Goal: Task Accomplishment & Management: Complete application form

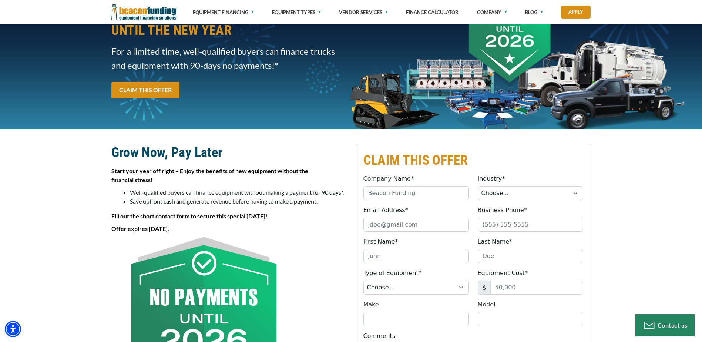
scroll to position [74, 0]
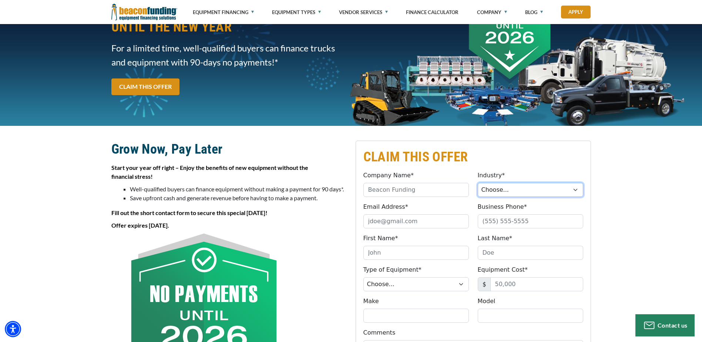
click at [532, 187] on select "Choose... Towing Landscape/Hardscape Decorated Apparel Septic Light Constructio…" at bounding box center [531, 190] width 106 height 14
click at [596, 167] on div "CLAIM THIS OFFER Company Name* Please provide a valid company name. Industry* C…" at bounding box center [351, 304] width 702 height 357
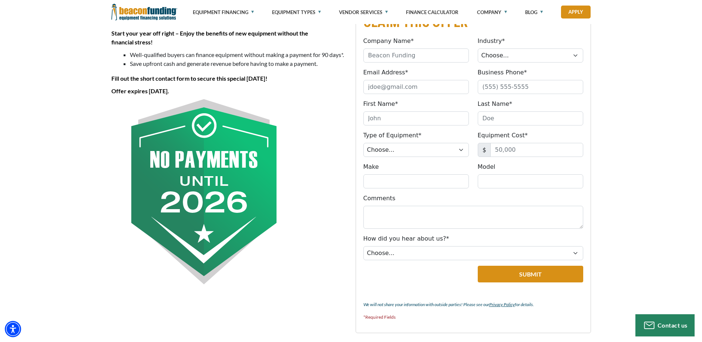
scroll to position [333, 0]
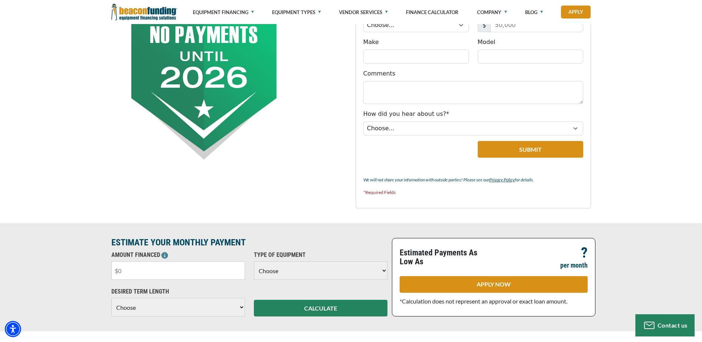
drag, startPoint x: 142, startPoint y: 270, endPoint x: 94, endPoint y: 259, distance: 49.5
click at [96, 269] on div "ESTIMATE YOUR MONTHLY PAYMENT AMOUNT FINANCED Please enter the Amount Financed.…" at bounding box center [351, 277] width 702 height 108
type input "$80,000"
click at [287, 274] on select "Choose Backhoe Boom/Bucket Truck Chipper Commercial Mower Crane DTG/DTF Printin…" at bounding box center [321, 270] width 134 height 19
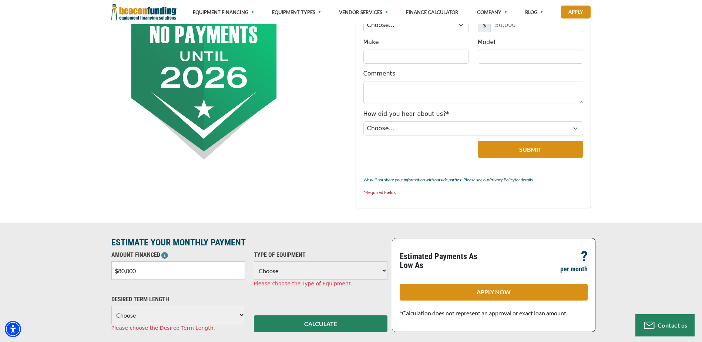
select select "2"
click at [254, 261] on select "Choose Backhoe Boom/Bucket Truck Chipper Commercial Mower Crane DTG/DTF Printin…" at bounding box center [321, 270] width 134 height 19
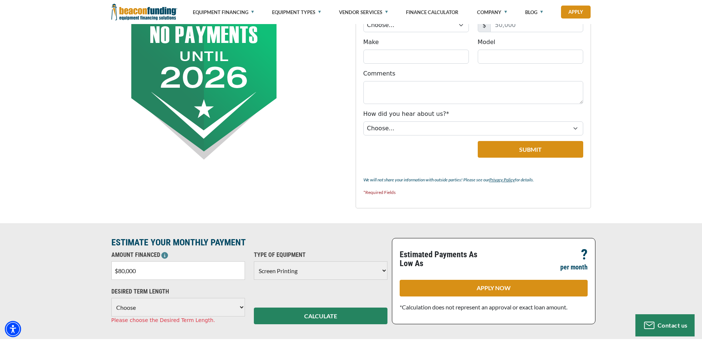
click at [141, 308] on select "Choose 36 Months 48 Months 60 Months" at bounding box center [178, 307] width 134 height 19
click at [111, 298] on select "Choose 36 Months 48 Months 60 Months" at bounding box center [178, 307] width 134 height 19
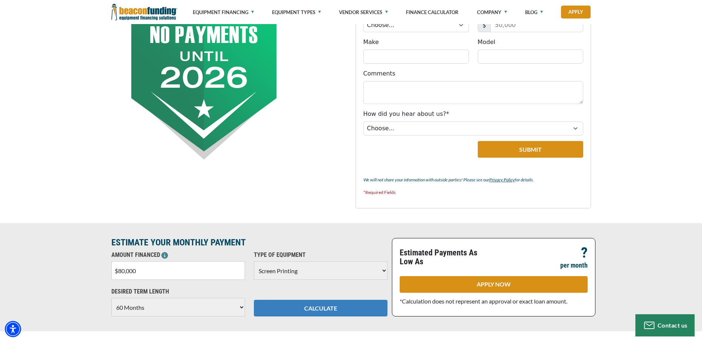
click at [338, 309] on button "CALCULATE" at bounding box center [321, 308] width 134 height 17
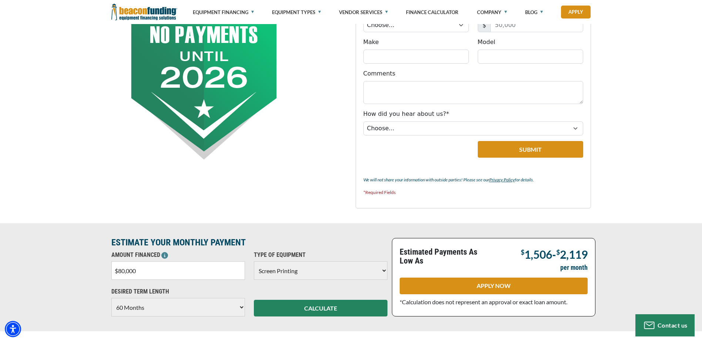
click at [243, 307] on select "Choose 36 Months 48 Months 60 Months" at bounding box center [178, 307] width 134 height 19
click at [111, 298] on select "Choose 36 Months 48 Months 60 Months" at bounding box center [178, 307] width 134 height 19
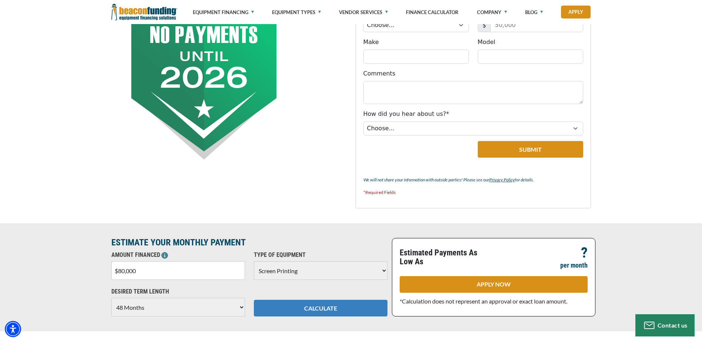
click at [304, 312] on button "CALCULATE" at bounding box center [321, 308] width 134 height 17
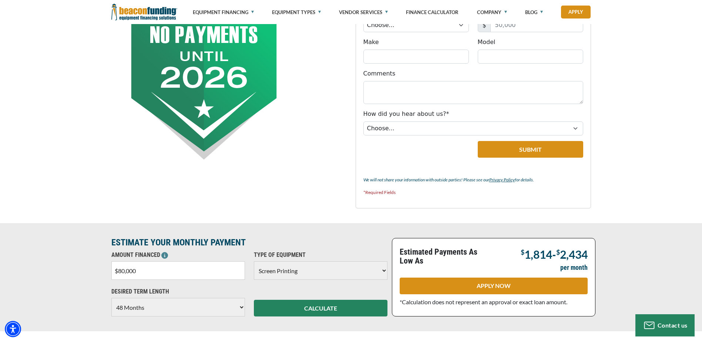
click at [236, 308] on select "Choose 36 Months 48 Months 60 Months" at bounding box center [178, 307] width 134 height 19
click at [111, 298] on select "Choose 36 Months 48 Months 60 Months" at bounding box center [178, 307] width 134 height 19
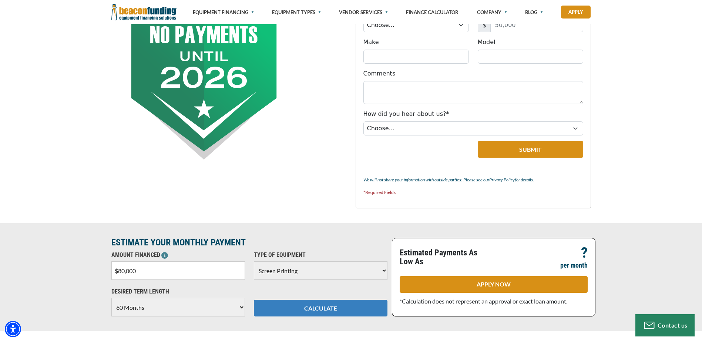
click at [338, 314] on button "CALCULATE" at bounding box center [321, 308] width 134 height 17
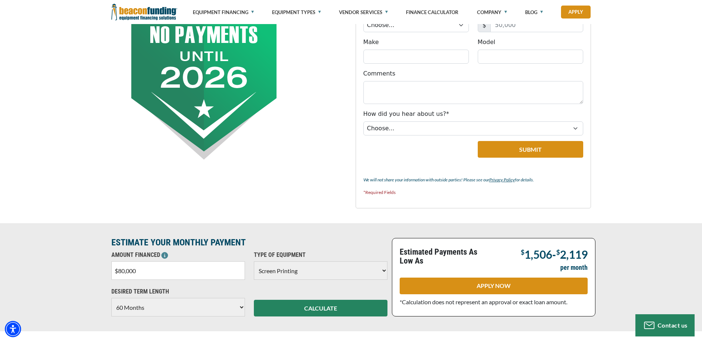
click at [228, 305] on select "Choose 36 Months 48 Months 60 Months" at bounding box center [178, 307] width 134 height 19
click at [111, 298] on select "Choose 36 Months 48 Months 60 Months" at bounding box center [178, 307] width 134 height 19
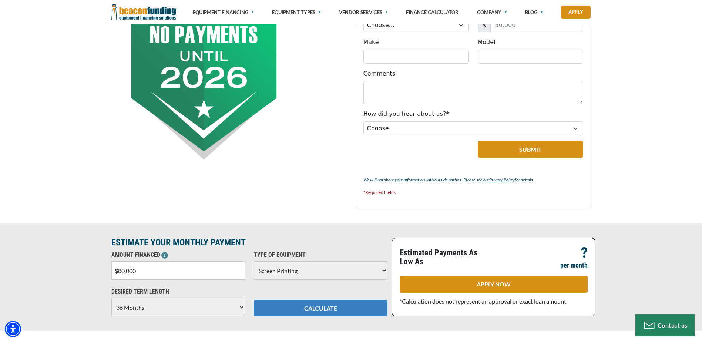
click at [317, 310] on button "CALCULATE" at bounding box center [321, 308] width 134 height 17
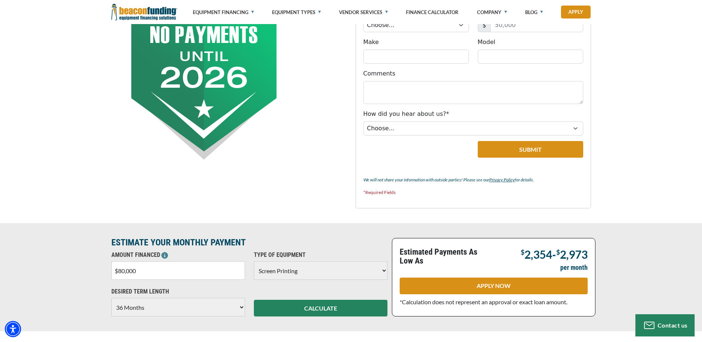
click at [238, 307] on select "Choose 36 Months 48 Months 60 Months" at bounding box center [178, 307] width 134 height 19
click at [111, 298] on select "Choose 36 Months 48 Months 60 Months" at bounding box center [178, 307] width 134 height 19
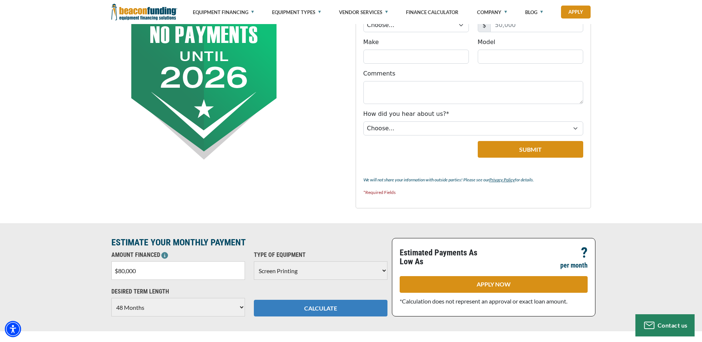
click at [298, 310] on button "CALCULATE" at bounding box center [321, 308] width 134 height 17
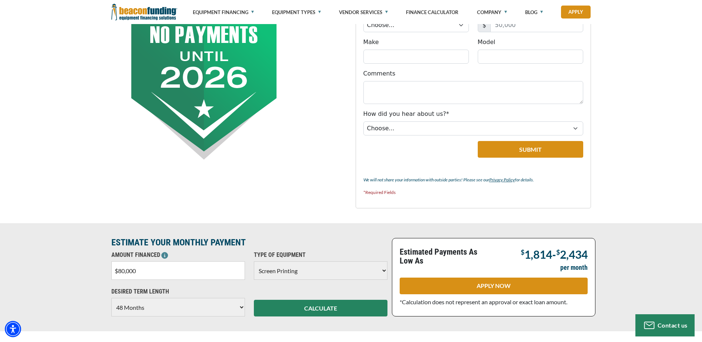
click at [240, 304] on select "Choose 36 Months 48 Months 60 Months" at bounding box center [178, 307] width 134 height 19
select select "60"
click at [111, 298] on select "Choose 36 Months 48 Months 60 Months" at bounding box center [178, 307] width 134 height 19
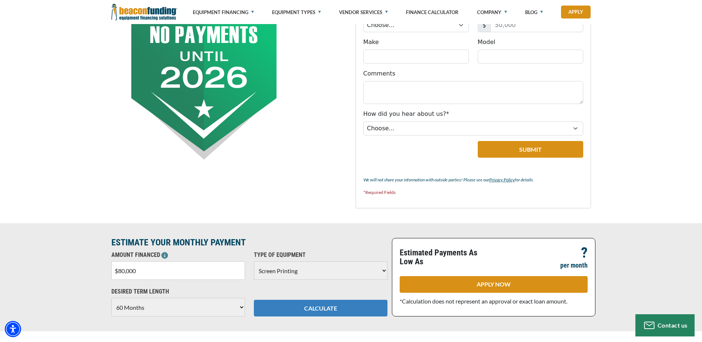
click at [314, 311] on button "CALCULATE" at bounding box center [321, 308] width 134 height 17
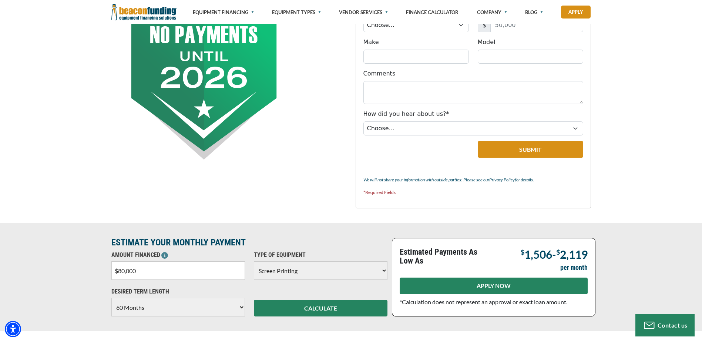
click at [508, 285] on link "APPLY NOW" at bounding box center [494, 286] width 188 height 17
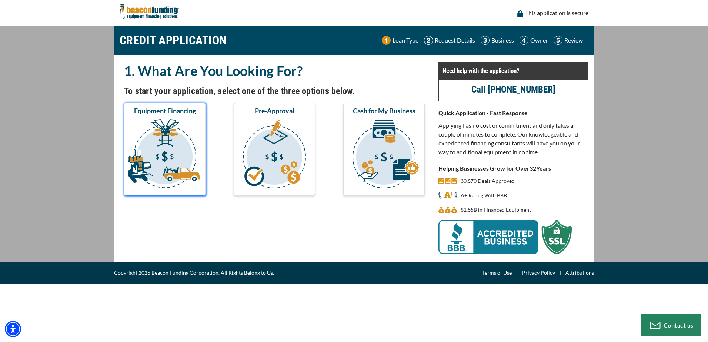
click at [179, 122] on img "submit" at bounding box center [165, 155] width 78 height 74
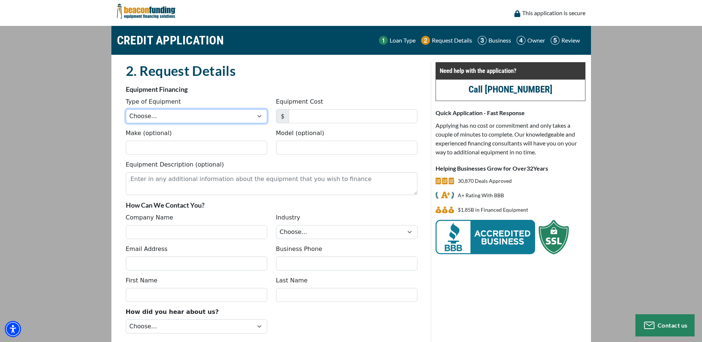
click at [258, 116] on select "Choose... Backhoe Boom/Bucket Truck Chipper Commercial Mower Crane DTG/DTF Prin…" at bounding box center [196, 116] width 141 height 14
select select "2"
click at [126, 109] on select "Choose... Backhoe Boom/Bucket Truck Chipper Commercial Mower Crane DTG/DTF Prin…" at bounding box center [196, 116] width 141 height 14
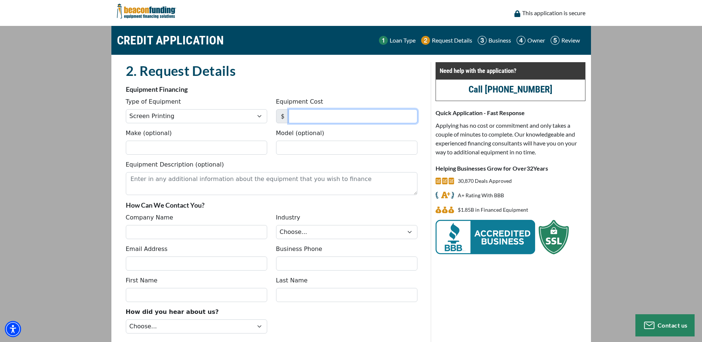
click at [317, 118] on input "Equipment Cost" at bounding box center [353, 116] width 129 height 14
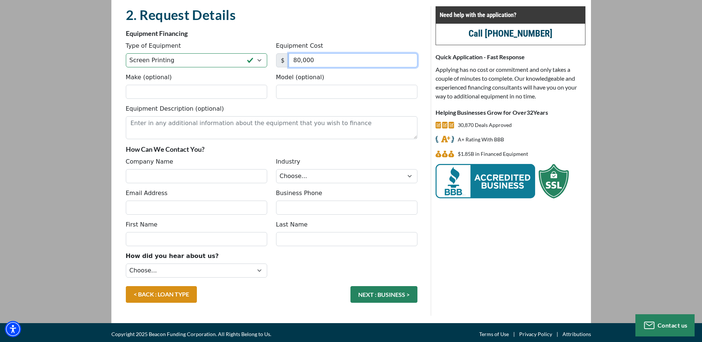
scroll to position [59, 0]
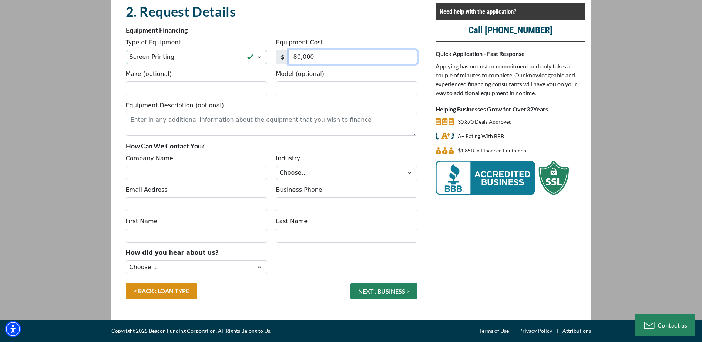
type input "80,000"
click at [180, 171] on input "Company Name" at bounding box center [196, 173] width 141 height 14
type input "Morning Star Sports, LLC"
type input "[EMAIL_ADDRESS][DOMAIN_NAME]"
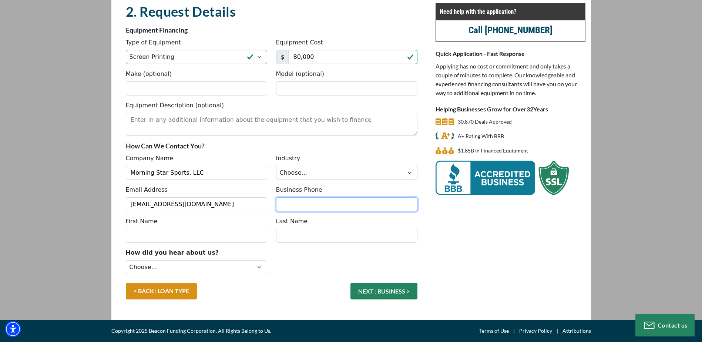
type input "5753883191"
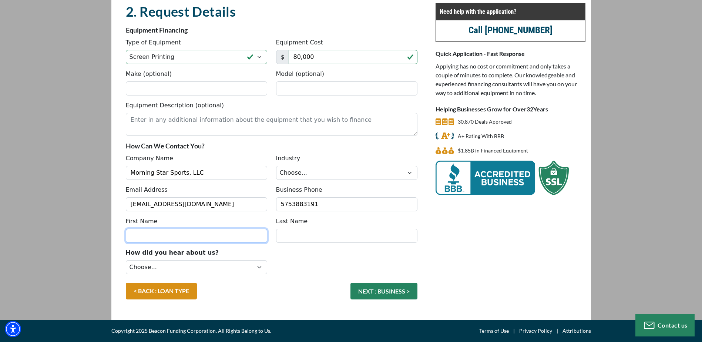
type input "shiloh"
type input "[PERSON_NAME]"
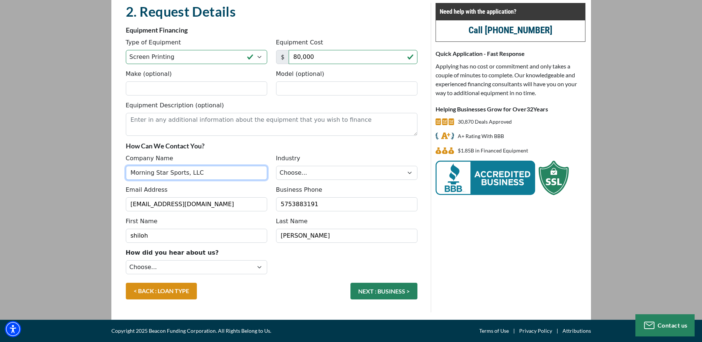
type input "[PHONE_NUMBER]"
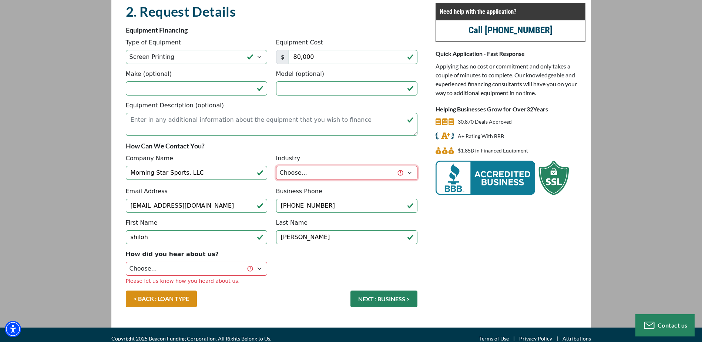
click at [411, 174] on select "Choose... Towing Landscape/Hardscape Decorated Apparel Septic Light Constructio…" at bounding box center [346, 173] width 141 height 14
select select "3"
click at [276, 166] on select "Choose... Towing Landscape/Hardscape Decorated Apparel Septic Light Constructio…" at bounding box center [346, 173] width 141 height 14
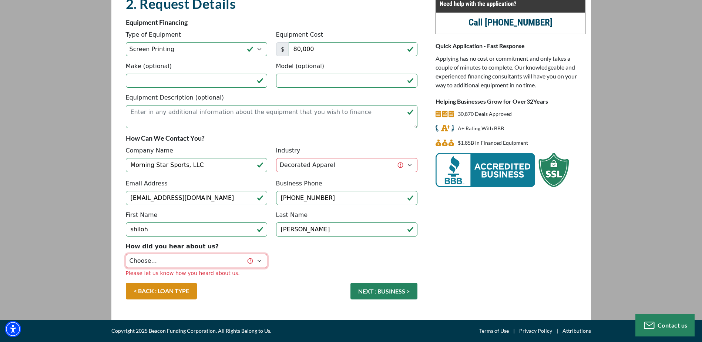
click at [228, 261] on select "Choose... Internet Search Vendor Referral Word of Mouth Client Referral Email E…" at bounding box center [196, 261] width 141 height 14
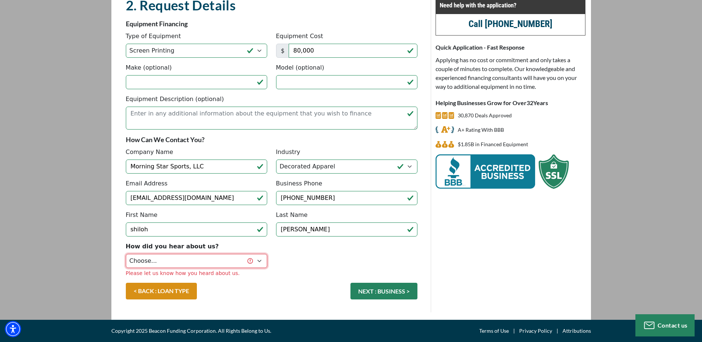
select select "5"
click at [126, 254] on select "Choose... Internet Search Vendor Referral Word of Mouth Client Referral Email E…" at bounding box center [196, 261] width 141 height 14
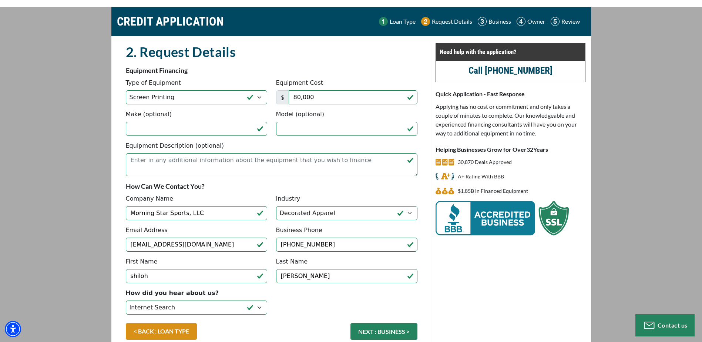
scroll to position [37, 0]
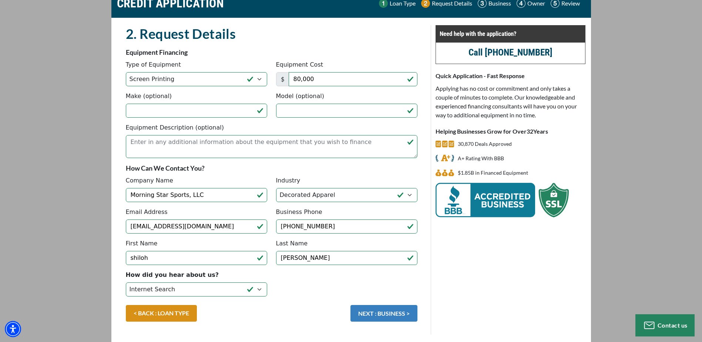
click at [388, 313] on button "NEXT : BUSINESS >" at bounding box center [384, 313] width 67 height 17
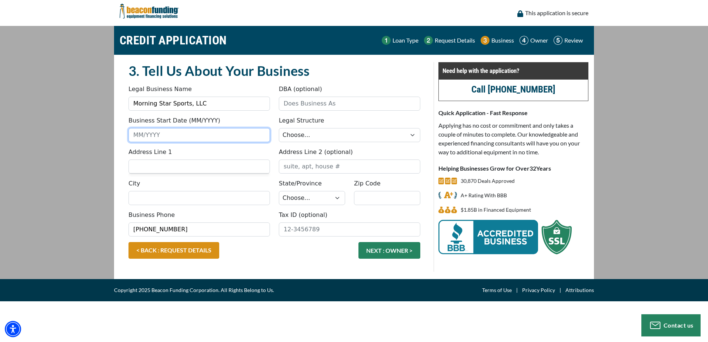
click at [164, 134] on input "Business Start Date (MM/YYYY)" at bounding box center [198, 135] width 141 height 14
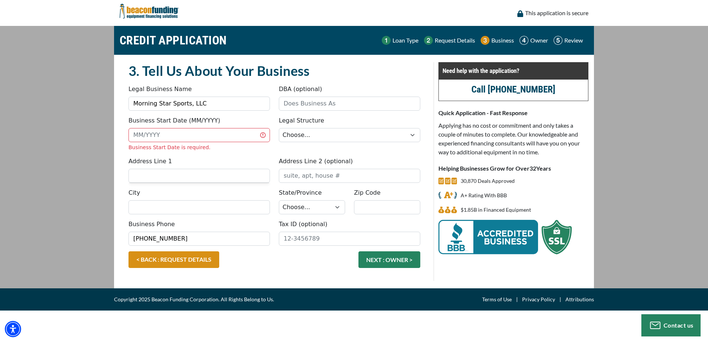
click at [98, 144] on main "CREDIT APPLICATION Loan Type Request Details Business Owner Review" at bounding box center [354, 157] width 708 height 263
click at [175, 133] on input "Business Start Date (MM/YYYY)" at bounding box center [198, 135] width 141 height 14
type input "03/1992"
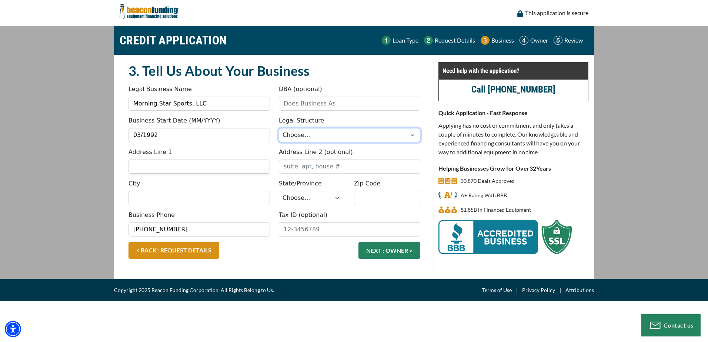
click at [319, 135] on select "Choose... Corporation LLC LLP Municipality Non-Profit Partnership Proprietorship" at bounding box center [349, 135] width 141 height 14
select select "2"
click at [279, 128] on select "Choose... Corporation LLC LLP Municipality Non-Profit Partnership Proprietorship" at bounding box center [349, 135] width 141 height 14
click at [160, 166] on input "Address Line 1" at bounding box center [198, 167] width 141 height 14
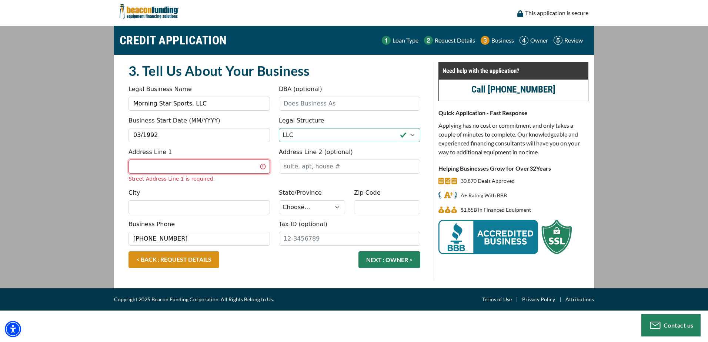
click at [161, 166] on input "Address Line 1" at bounding box center [198, 167] width 141 height 14
type input "[STREET_ADDRESS][PERSON_NAME]"
type input "[GEOGRAPHIC_DATA]"
select select "33"
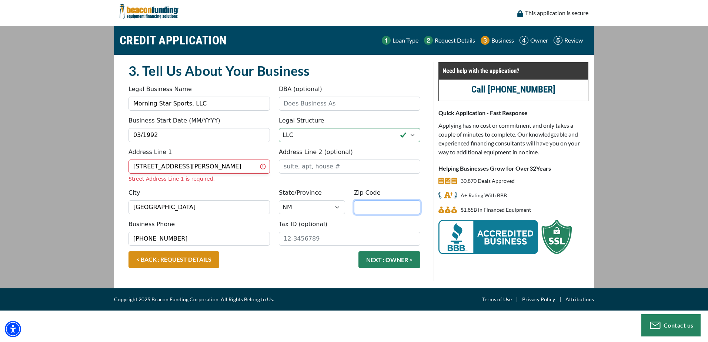
type input "88061"
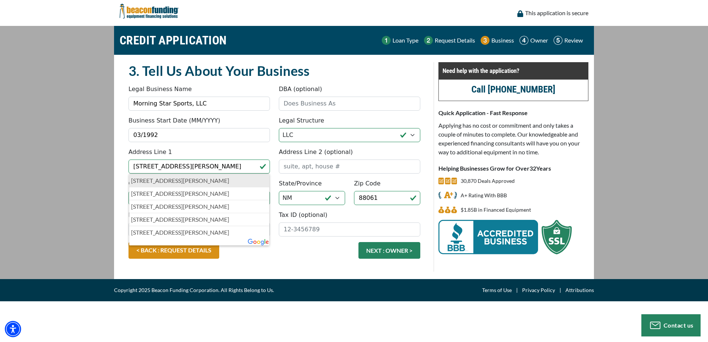
click at [173, 183] on p "809 North Bullard Street, Silver City, NM, USA" at bounding box center [199, 180] width 136 height 9
type input "809 North Bullard Street"
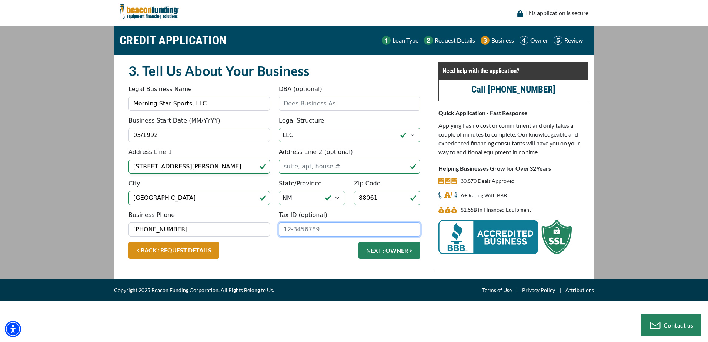
click at [321, 235] on input "Tax ID (optional)" at bounding box center [349, 230] width 141 height 14
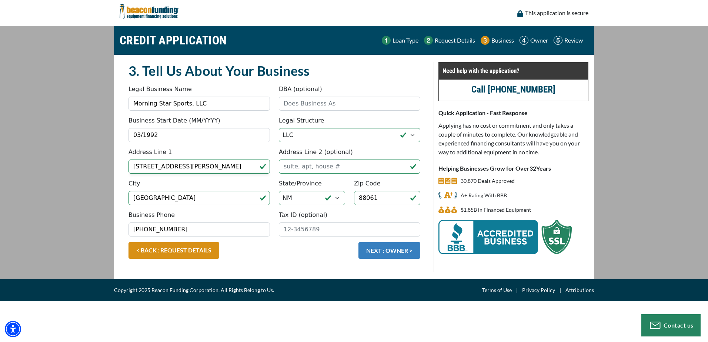
click at [385, 252] on button "NEXT : OWNER >" at bounding box center [389, 250] width 62 height 17
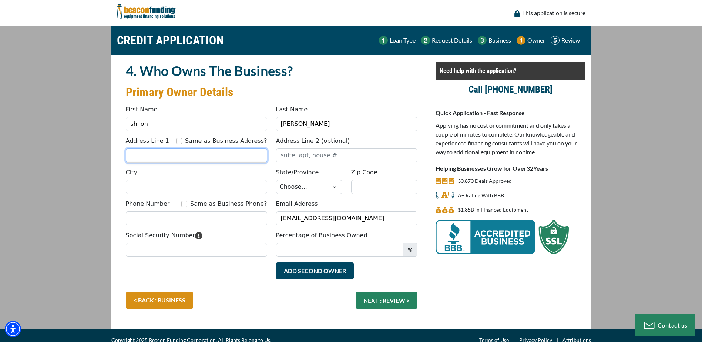
click at [147, 155] on input "Address Line 1" at bounding box center [196, 155] width 141 height 14
type input "[STREET_ADDRESS][PERSON_NAME]"
type input "[GEOGRAPHIC_DATA]"
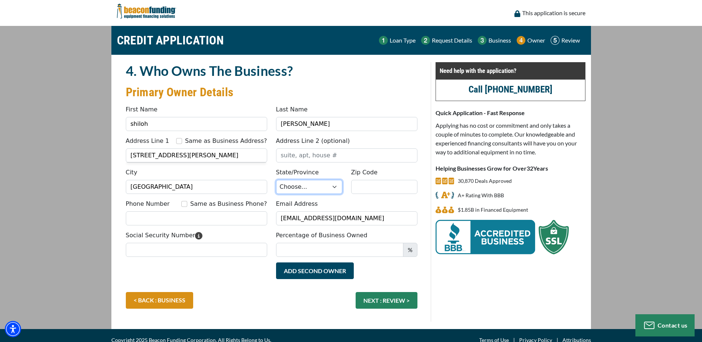
select select "33"
type input "88061"
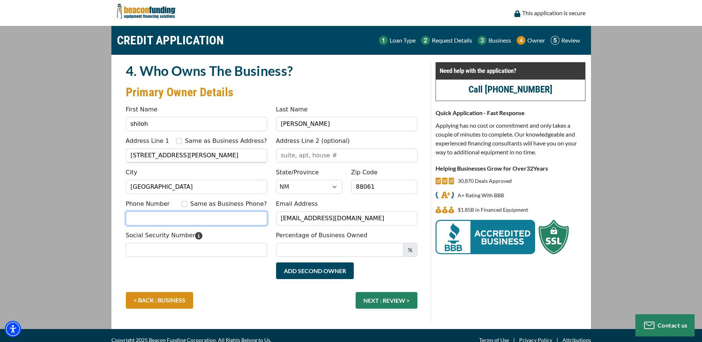
type input "5753883191"
type input "Mor"
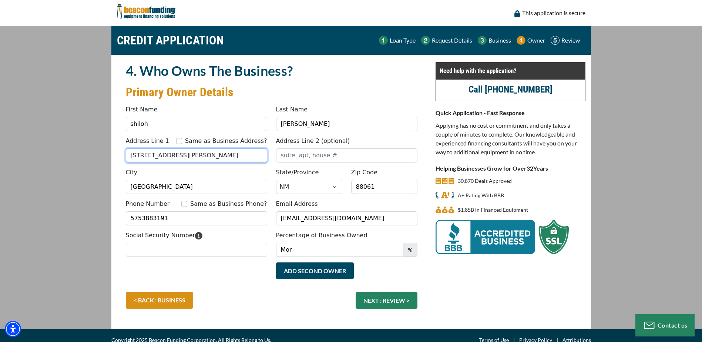
type input "[PHONE_NUMBER]"
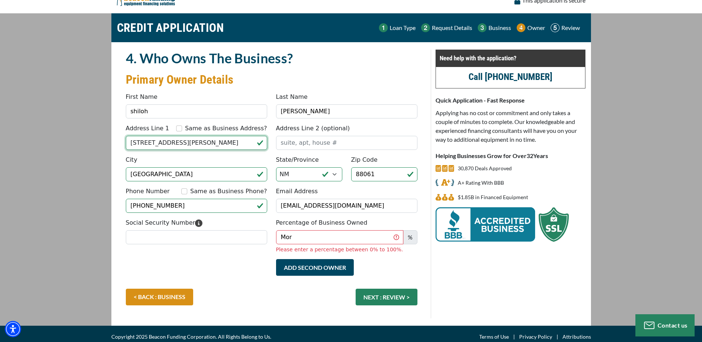
scroll to position [19, 0]
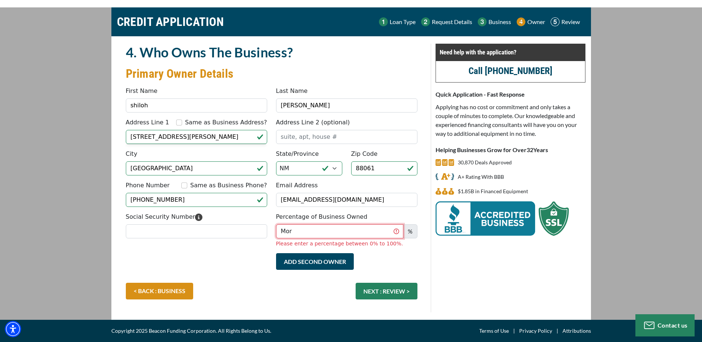
drag, startPoint x: 329, startPoint y: 234, endPoint x: 236, endPoint y: 248, distance: 93.9
click at [236, 248] on div "Social Security Number Percentage of Business Owned Mor % Please enter a percen…" at bounding box center [271, 233] width 301 height 41
type input "33"
click at [239, 236] on input "Social Security Number" at bounding box center [196, 231] width 141 height 14
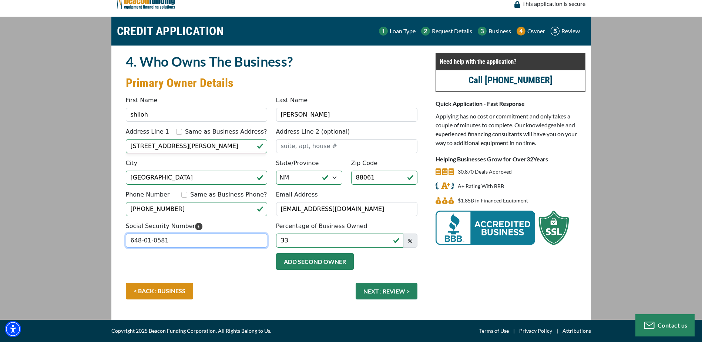
type input "648-01-0581"
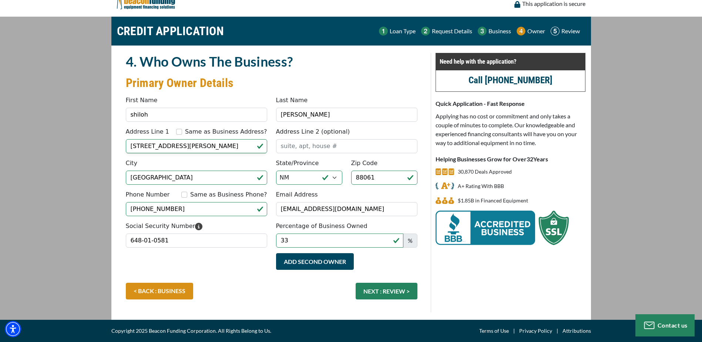
click at [325, 263] on button "Add Second Owner" at bounding box center [315, 261] width 78 height 17
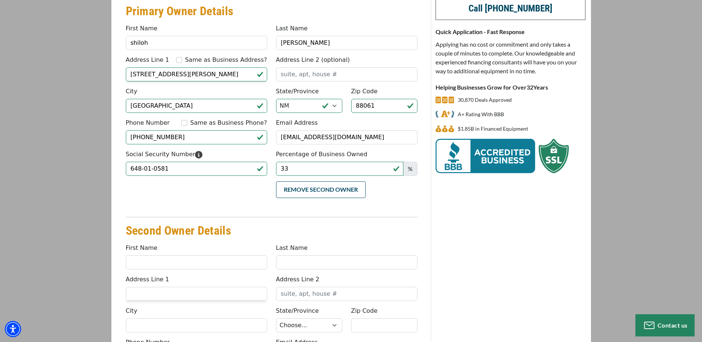
scroll to position [120, 0]
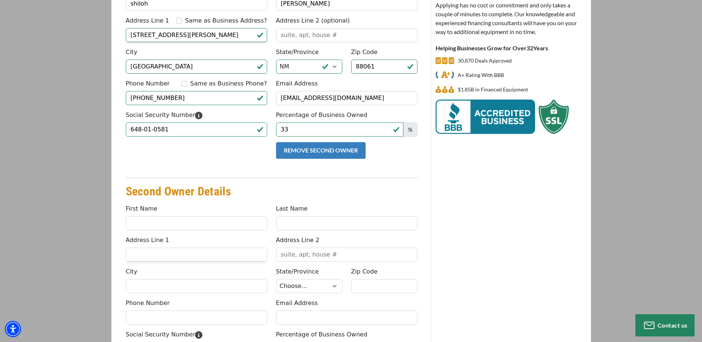
click at [303, 149] on button "Remove Second Owner" at bounding box center [321, 150] width 90 height 17
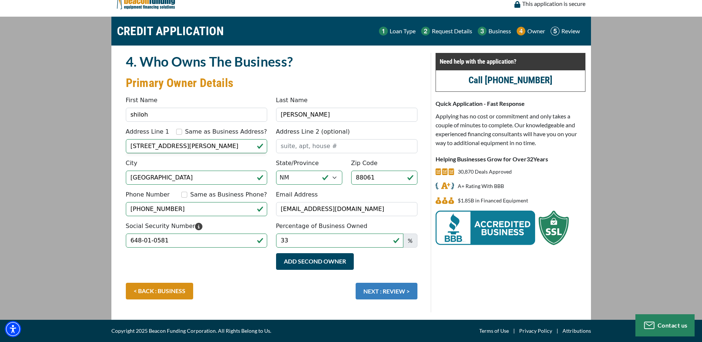
click at [388, 291] on button "NEXT : REVIEW >" at bounding box center [387, 291] width 62 height 17
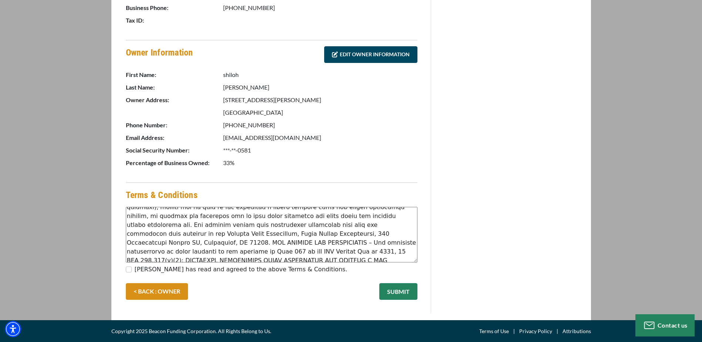
scroll to position [195, 0]
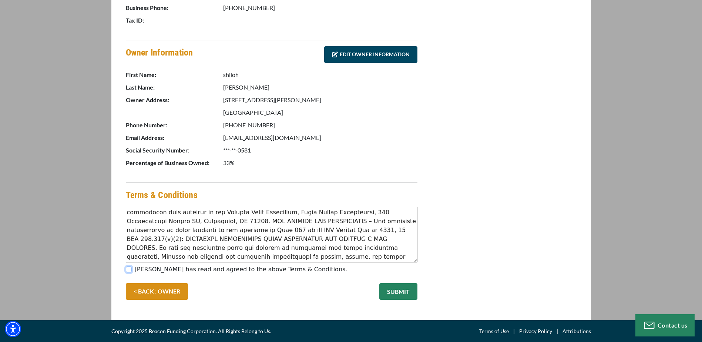
click at [130, 270] on input "[PERSON_NAME] has read and agreed to the above Terms & Conditions." at bounding box center [129, 270] width 6 height 6
checkbox input "true"
click at [401, 292] on button "SUBMIT" at bounding box center [399, 291] width 38 height 17
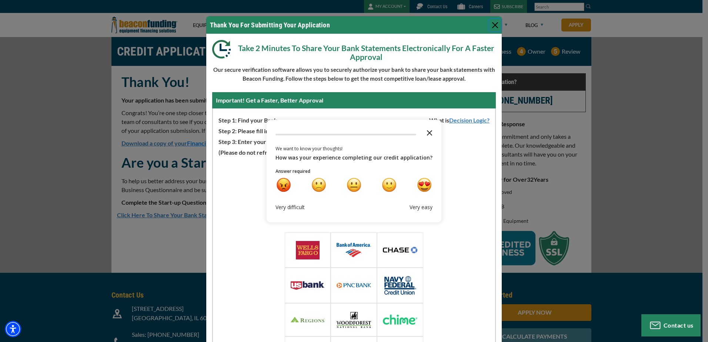
click at [427, 133] on polygon "Close the survey" at bounding box center [430, 133] width 6 height 6
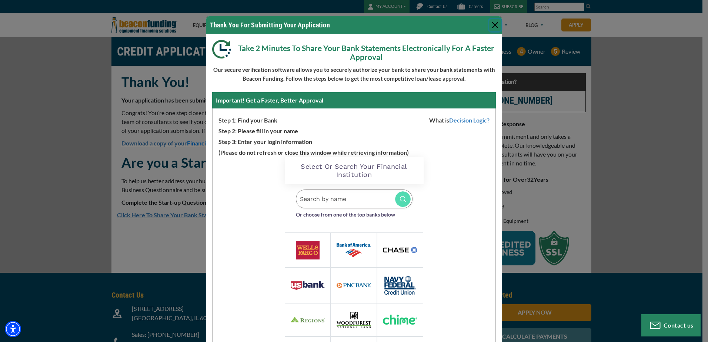
click at [494, 23] on button "Close" at bounding box center [495, 25] width 12 height 12
